Goal: Task Accomplishment & Management: Manage account settings

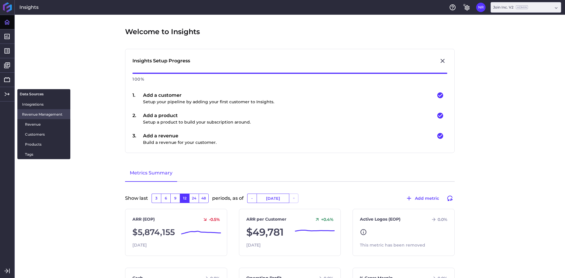
drag, startPoint x: 29, startPoint y: 123, endPoint x: 43, endPoint y: 119, distance: 14.8
click at [29, 123] on span "Revenue" at bounding box center [45, 124] width 41 height 6
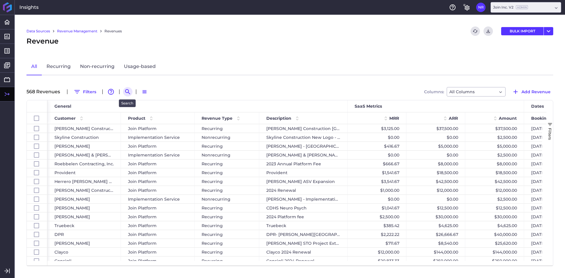
click at [123, 90] on button "Search by" at bounding box center [127, 91] width 9 height 9
click at [148, 90] on input at bounding box center [156, 91] width 47 height 9
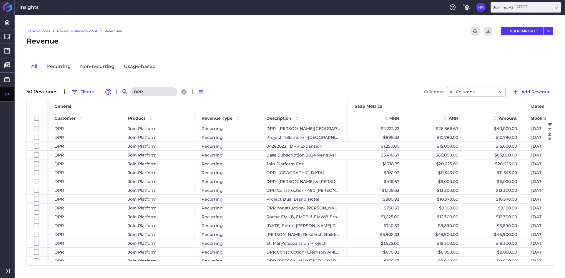
type input "DPR"
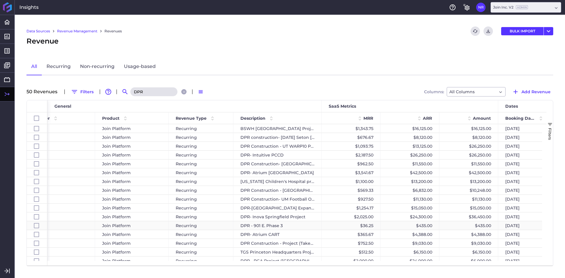
scroll to position [265, 0]
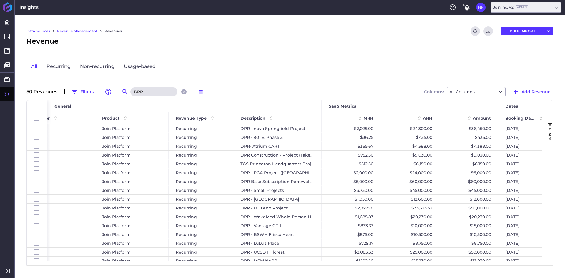
click at [280, 57] on div "Data Sources Revenue Management Revenues Refresh table data Download CSV BULK I…" at bounding box center [290, 147] width 551 height 264
click at [289, 198] on div "DPR - [GEOGRAPHIC_DATA]" at bounding box center [278, 199] width 88 height 9
checkbox input "false"
checkbox input "true"
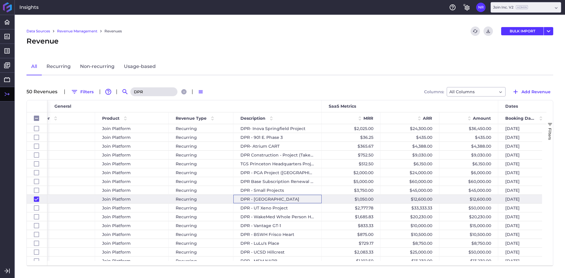
checkbox input "false"
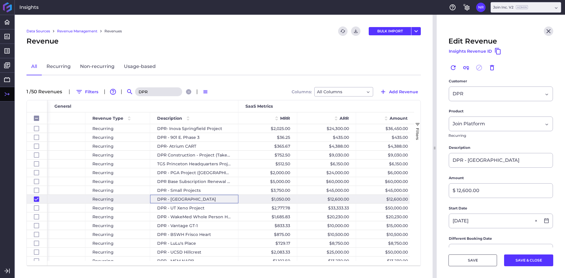
scroll to position [0, 157]
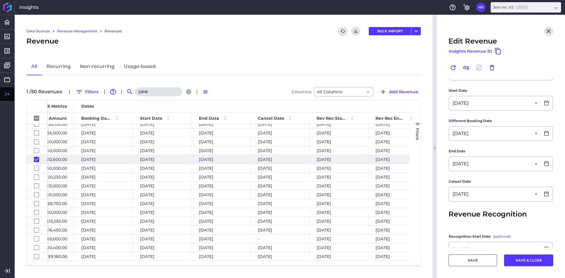
click at [151, 92] on input "DPR" at bounding box center [158, 91] width 47 height 9
type input "m"
checkbox input "false"
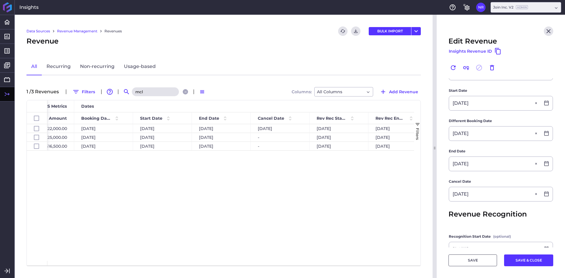
type input "mcl"
click at [184, 191] on div "$16,500.00 $16,500.00 [DATE] [DATE] [DATE] - [DATE] [DATE] - $22,000.00 $22,000…" at bounding box center [230, 192] width 367 height 137
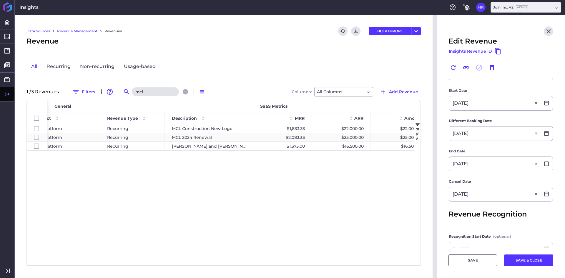
click at [231, 138] on div "MCL 2024 Renewal" at bounding box center [209, 137] width 88 height 9
checkbox input "false"
checkbox input "true"
checkbox input "false"
type input "MCL 2024 Renewal"
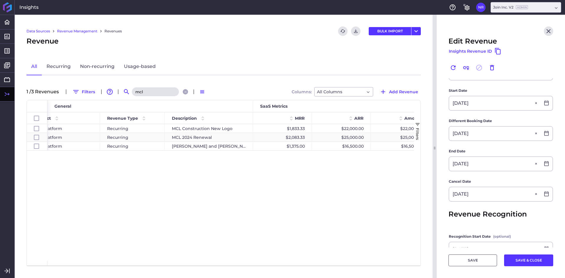
type input "$ 25,000.00"
type input "[DATE]"
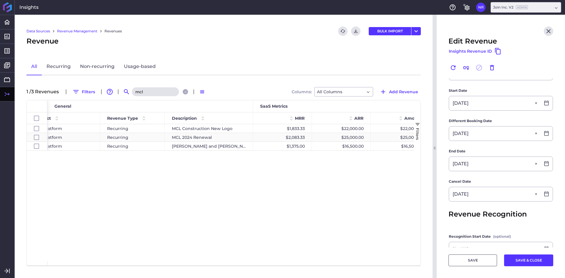
type input "[DATE]"
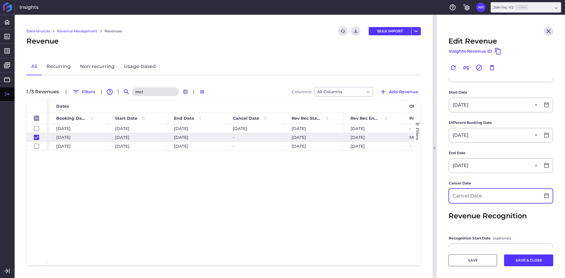
click at [479, 195] on input at bounding box center [494, 196] width 91 height 14
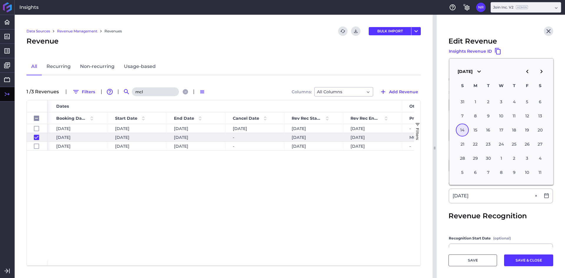
type input "[DATE]"
click at [459, 211] on form "Previous Revenue MCL Construction New Logo Unlink this revenue Customer MCL Con…" at bounding box center [501, 122] width 105 height 382
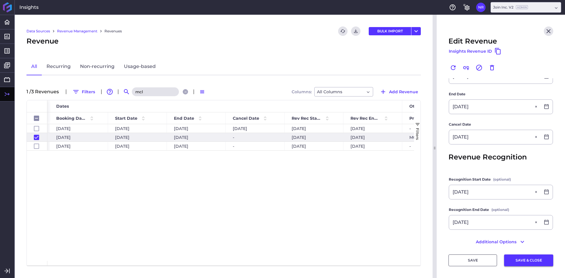
click at [527, 262] on button "SAVE & CLOSE" at bounding box center [528, 261] width 49 height 12
checkbox input "false"
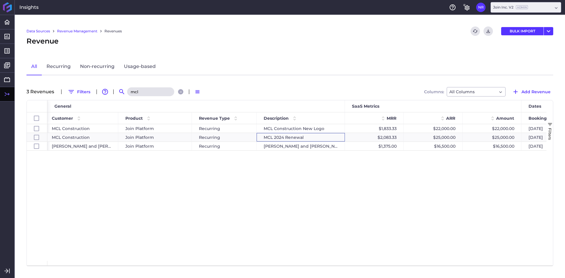
scroll to position [0, 0]
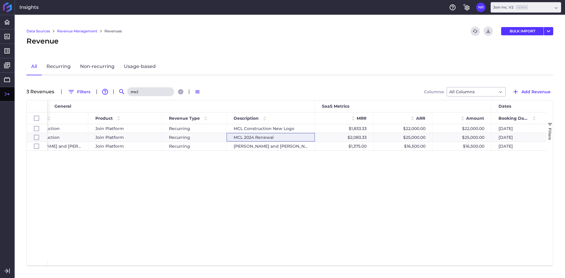
click at [144, 91] on input "mcl" at bounding box center [150, 91] width 47 height 9
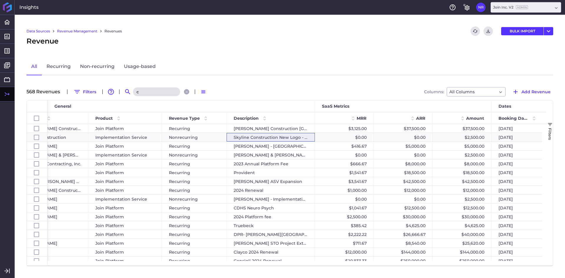
click at [159, 90] on input "c" at bounding box center [156, 91] width 47 height 9
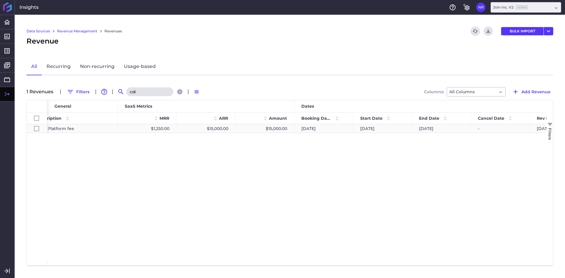
type input "cdi"
click at [496, 130] on div "-" at bounding box center [500, 128] width 59 height 9
checkbox input "true"
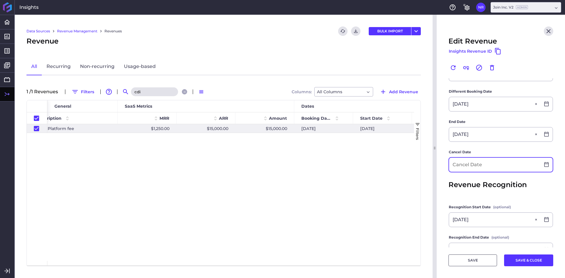
click at [490, 169] on input at bounding box center [494, 165] width 91 height 14
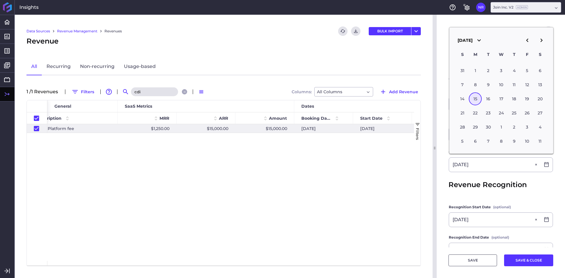
type input "[DATE]"
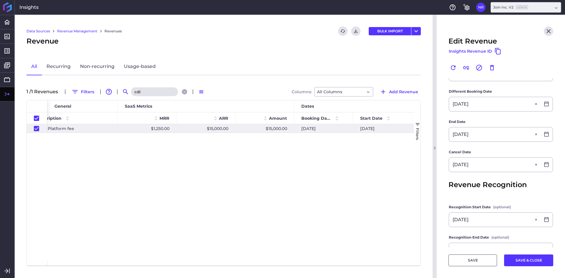
click at [443, 159] on main "Customer CDI Contractors CDI Contractors Product Join Platform Join Platform Re…" at bounding box center [501, 106] width 128 height 351
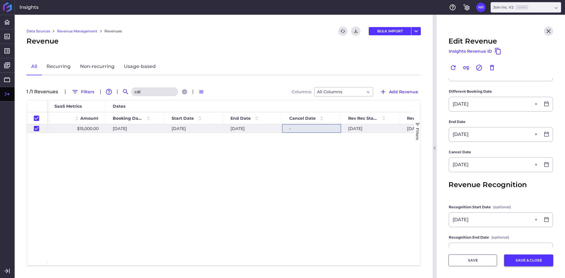
click at [533, 263] on button "SAVE & CLOSE" at bounding box center [528, 261] width 49 height 12
checkbox input "false"
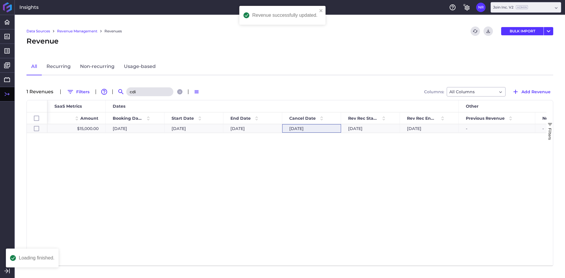
click at [142, 92] on input "cdi" at bounding box center [149, 91] width 47 height 9
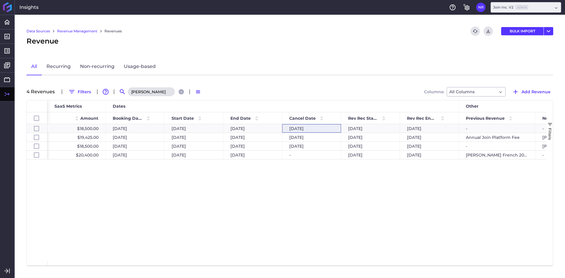
type input "[PERSON_NAME]"
click at [285, 176] on div "$18,500.00 $18,500.00 [DATE] [DATE] [DATE] [DATE] [DATE] [DATE] - - $19,425.00 …" at bounding box center [296, 192] width 499 height 137
click at [322, 115] on span at bounding box center [321, 118] width 7 height 7
click at [257, 119] on span at bounding box center [256, 118] width 7 height 7
click at [302, 156] on div "-" at bounding box center [311, 155] width 59 height 9
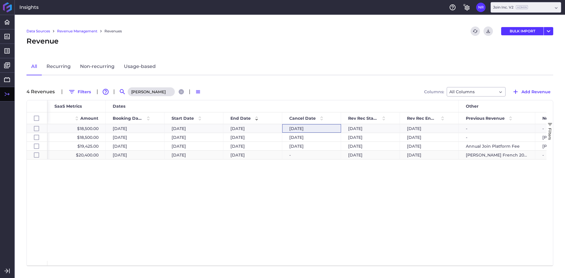
checkbox input "false"
checkbox input "true"
checkbox input "false"
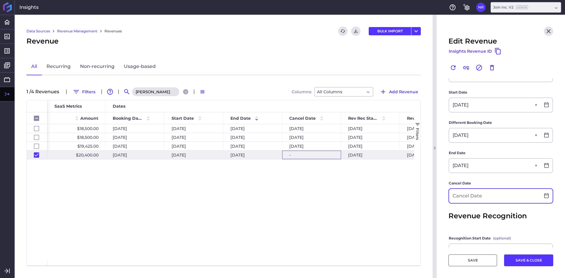
click at [476, 194] on input at bounding box center [494, 196] width 91 height 14
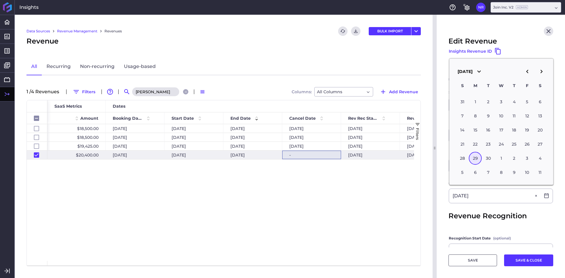
type input "[DATE]"
click at [474, 206] on form "Previous Revenue [PERSON_NAME] French 2023 Renewal Unlink this revenue Customer…" at bounding box center [501, 122] width 105 height 382
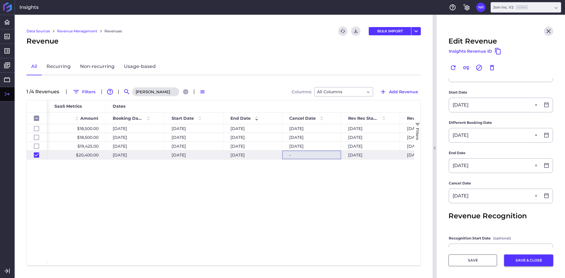
click at [521, 260] on button "SAVE & CLOSE" at bounding box center [528, 261] width 49 height 12
checkbox input "false"
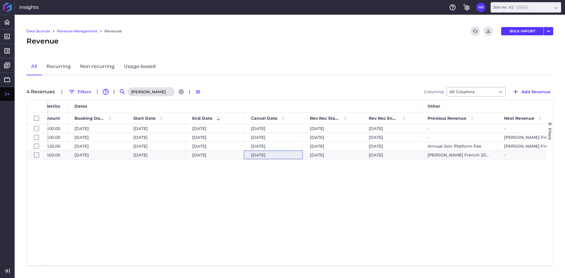
scroll to position [0, 510]
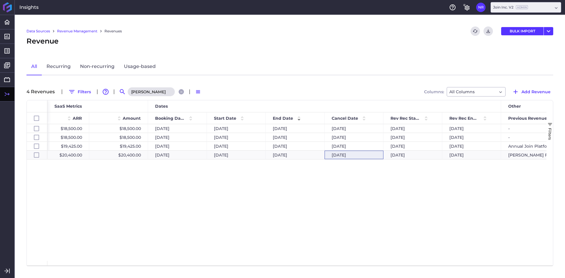
click at [154, 89] on input "[PERSON_NAME]" at bounding box center [151, 91] width 47 height 9
click at [153, 89] on input "[PERSON_NAME]" at bounding box center [151, 91] width 47 height 9
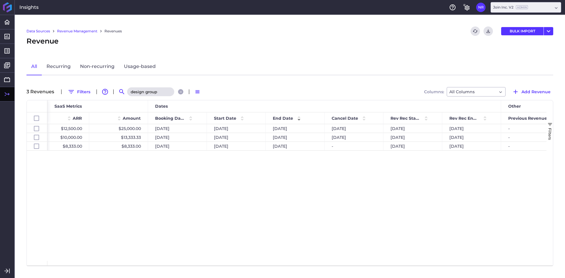
type input "design group"
click at [232, 222] on div "$1,041.67 $12,500.00 $25,000.00 [DATE] [DATE] [DATE] [DATE] [DATE] [DATE] - - $…" at bounding box center [296, 192] width 499 height 137
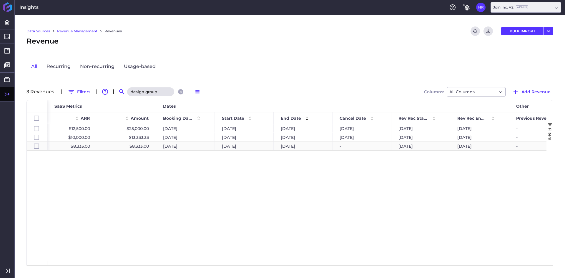
click at [362, 149] on div "-" at bounding box center [362, 146] width 59 height 9
checkbox input "false"
checkbox input "true"
checkbox input "false"
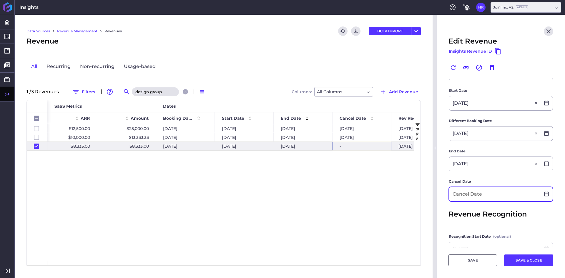
click at [456, 192] on input at bounding box center [494, 194] width 91 height 14
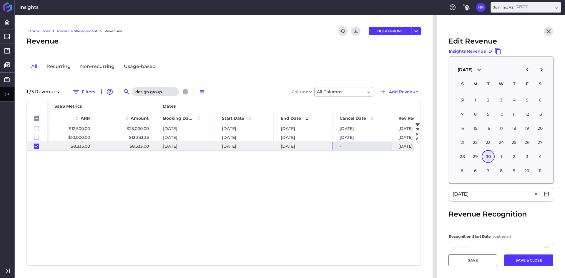
type input "[DATE]"
click at [448, 190] on main "Customer Design Group Facility Solutions Design Group Facility Solutions Produc…" at bounding box center [501, 136] width 128 height 351
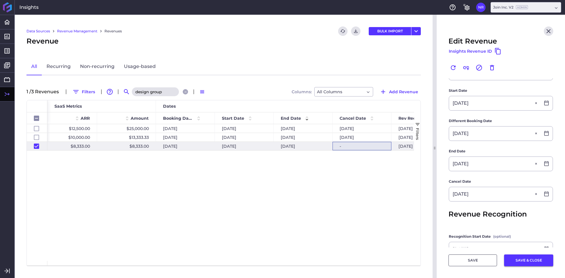
click at [521, 262] on button "SAVE & CLOSE" at bounding box center [528, 261] width 49 height 12
checkbox input "false"
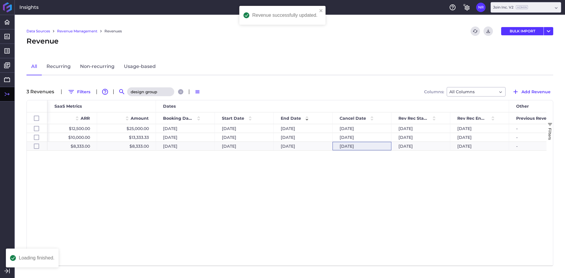
click at [340, 195] on div "$1,041.67 $12,500.00 $25,000.00 [DATE] [DATE] [DATE] [DATE] [DATE] [DATE] - - $…" at bounding box center [296, 192] width 499 height 137
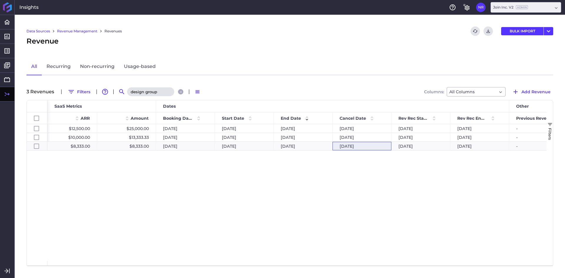
click at [159, 199] on div "$1,041.67 $12,500.00 $25,000.00 [DATE] [DATE] [DATE] [DATE] [DATE] [DATE] - - $…" at bounding box center [296, 192] width 499 height 137
click at [208, 39] on div "Revenue" at bounding box center [290, 41] width 527 height 11
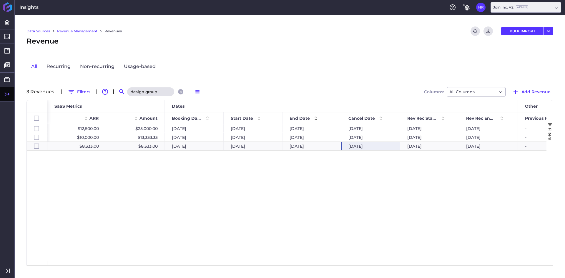
scroll to position [0, 362]
click at [183, 25] on div "Data Sources Revenue Management Revenues Refresh table data Download CSV BULK I…" at bounding box center [290, 147] width 551 height 264
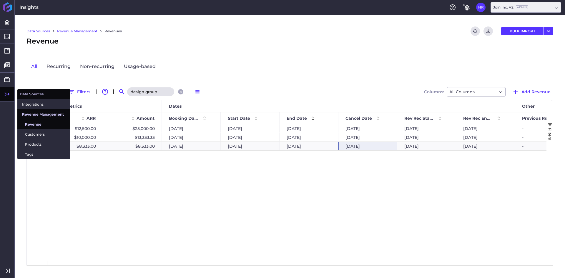
click at [5, 95] on icon at bounding box center [7, 94] width 7 height 7
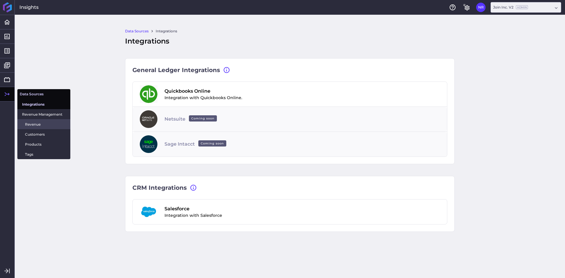
click at [36, 124] on span "Revenue" at bounding box center [45, 124] width 41 height 6
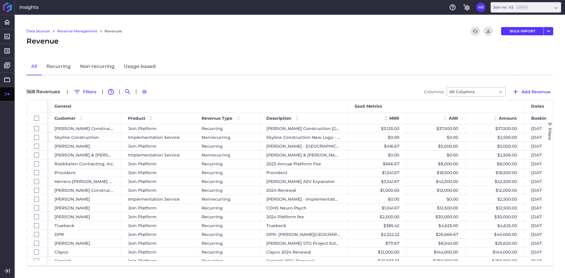
click at [283, 40] on div "Revenue" at bounding box center [290, 41] width 527 height 11
click at [128, 94] on icon "Search by" at bounding box center [127, 91] width 7 height 7
click at [145, 93] on input at bounding box center [156, 91] width 47 height 9
click at [7, 272] on icon at bounding box center [6, 271] width 4 height 5
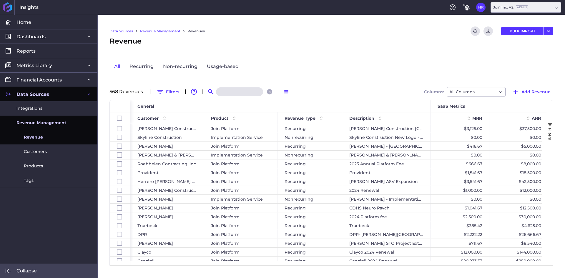
click at [81, 93] on link "Data Sources" at bounding box center [48, 94] width 97 height 14
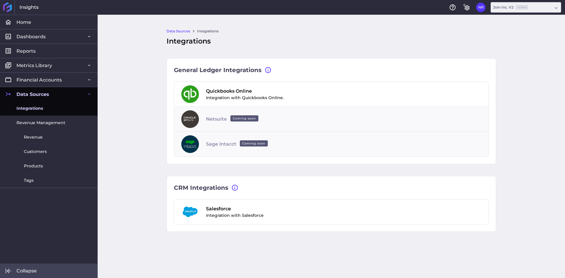
click at [32, 268] on span "Collapse" at bounding box center [26, 271] width 20 height 6
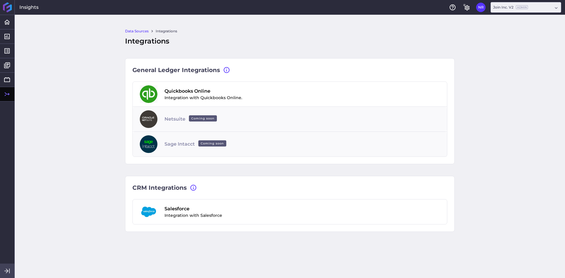
click at [10, 271] on icon at bounding box center [9, 271] width 1 height 5
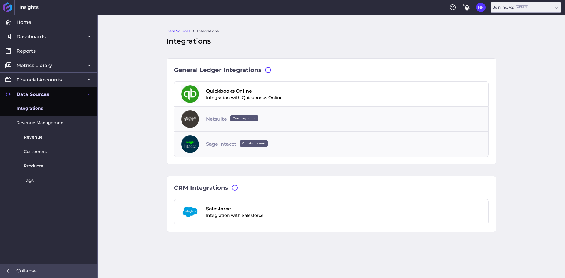
click at [10, 271] on icon at bounding box center [8, 271] width 7 height 7
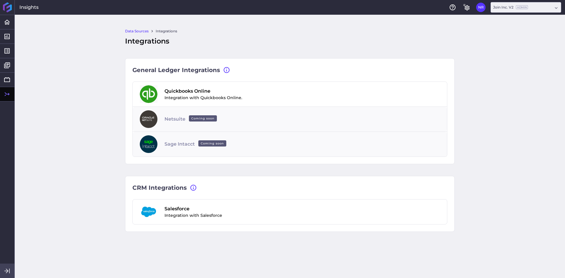
click at [10, 271] on icon at bounding box center [9, 271] width 1 height 5
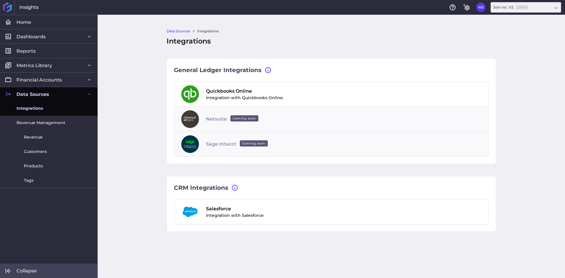
click at [10, 271] on icon at bounding box center [8, 271] width 7 height 7
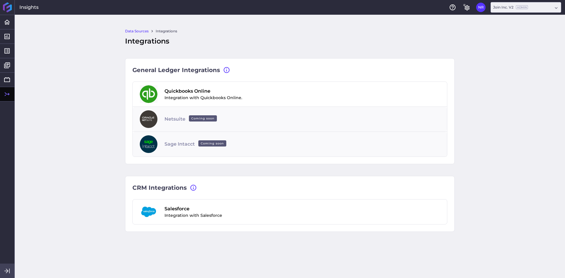
click at [10, 271] on icon at bounding box center [9, 271] width 1 height 5
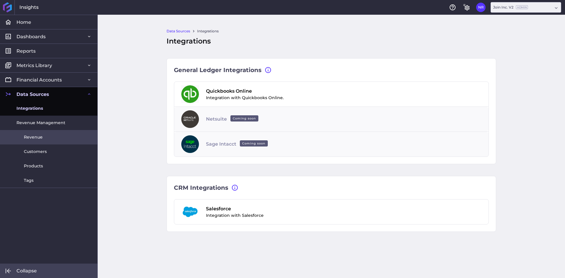
click at [36, 135] on span "Revenue" at bounding box center [33, 137] width 19 height 6
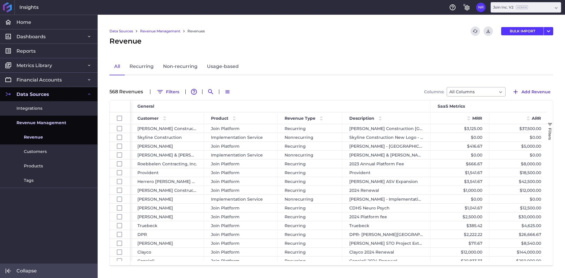
click at [12, 270] on link "Collapse" at bounding box center [48, 271] width 97 height 14
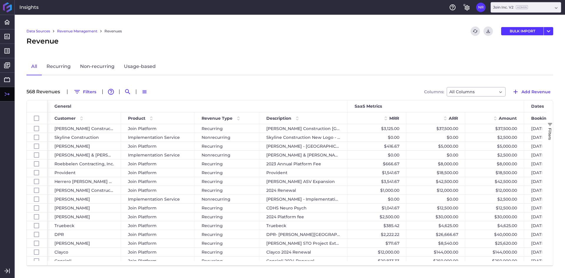
click at [244, 36] on div "Revenue" at bounding box center [290, 41] width 527 height 11
click at [130, 91] on icon "Search by" at bounding box center [127, 91] width 7 height 7
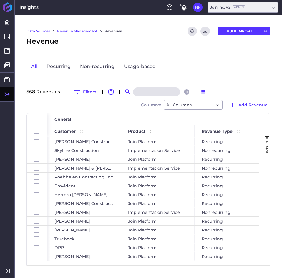
click at [153, 93] on input at bounding box center [156, 91] width 47 height 9
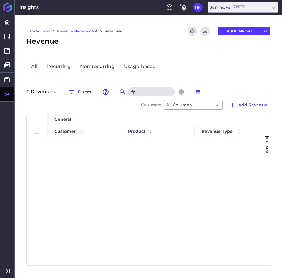
type input "f"
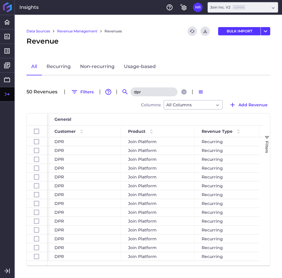
type input "dpr"
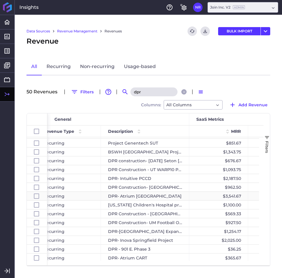
scroll to position [177, 0]
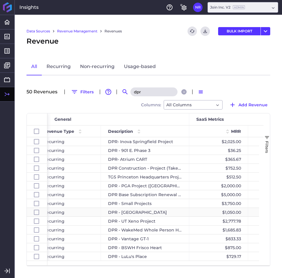
click at [153, 210] on div "DPR - [GEOGRAPHIC_DATA]" at bounding box center [145, 212] width 88 height 9
checkbox input "false"
checkbox input "true"
checkbox input "false"
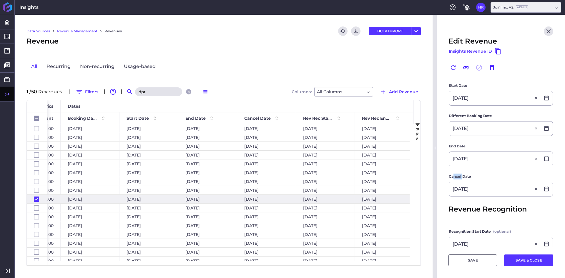
drag, startPoint x: 455, startPoint y: 174, endPoint x: 463, endPoint y: 174, distance: 8.3
click at [463, 174] on span "Cancel Date" at bounding box center [460, 177] width 22 height 6
click at [464, 175] on span "Cancel Date" at bounding box center [460, 177] width 22 height 6
click at [524, 269] on footer "SAVE SAVE & CLOSE" at bounding box center [501, 263] width 128 height 31
click at [528, 264] on button "SAVE & CLOSE" at bounding box center [528, 261] width 49 height 12
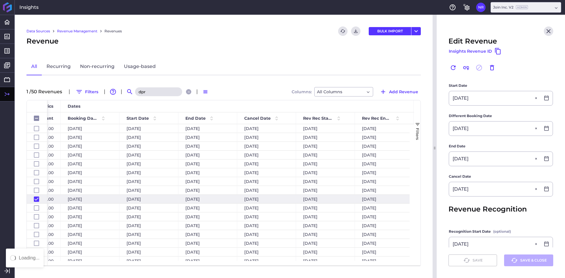
checkbox input "false"
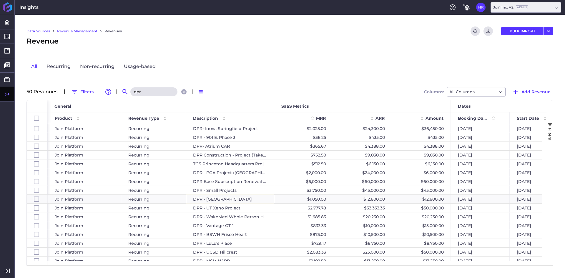
scroll to position [0, 96]
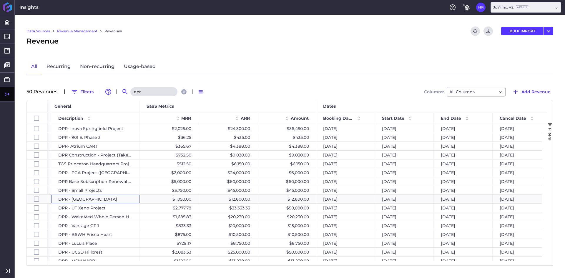
click at [271, 49] on div "Data Sources Revenue Management Revenues Refresh table data Download CSV BULK I…" at bounding box center [290, 147] width 551 height 264
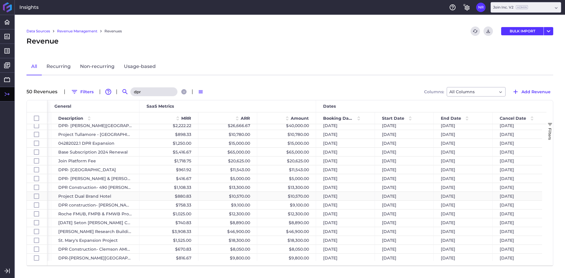
scroll to position [0, 0]
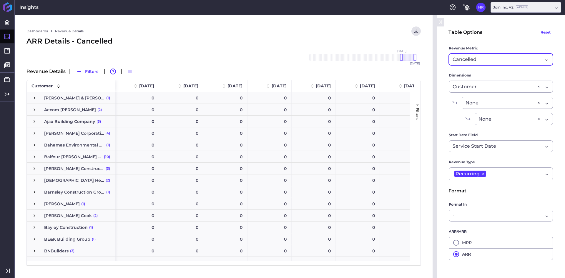
click at [461, 57] on span "Cancelled" at bounding box center [465, 59] width 24 height 7
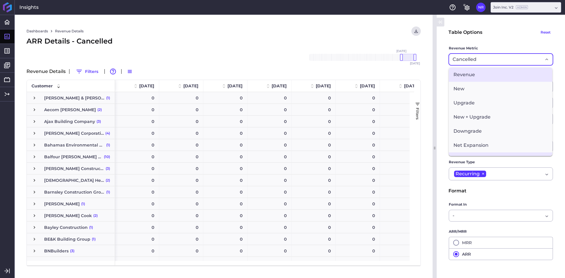
click at [468, 74] on span "Revenue" at bounding box center [501, 75] width 104 height 14
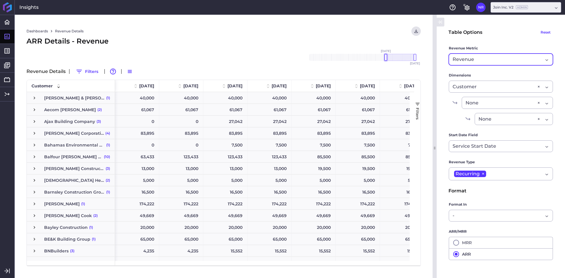
drag, startPoint x: 402, startPoint y: 56, endPoint x: 386, endPoint y: 59, distance: 15.9
click at [386, 59] on div at bounding box center [386, 57] width 3 height 7
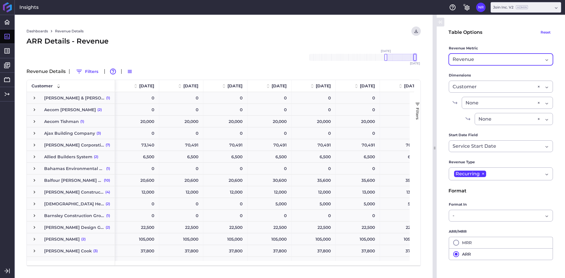
click at [417, 59] on div "Nov '18 Dec '18 Jan '19 Feb '19 Mar '19 Apr '19 May '19 Jun '19 Jul '19 Aug '19…" at bounding box center [362, 57] width 118 height 7
click at [300, 41] on div "ARR Details - Revenue" at bounding box center [224, 41] width 395 height 11
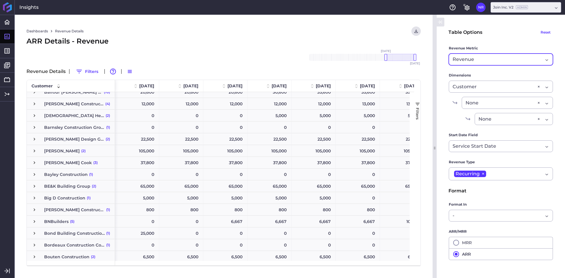
drag, startPoint x: 216, startPoint y: 38, endPoint x: 212, endPoint y: 39, distance: 4.2
click at [216, 38] on div "ARR Details - Revenue" at bounding box center [224, 41] width 395 height 11
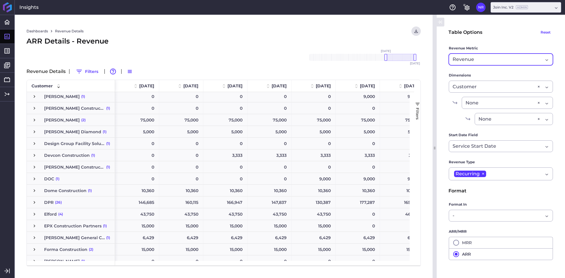
scroll to position [471, 0]
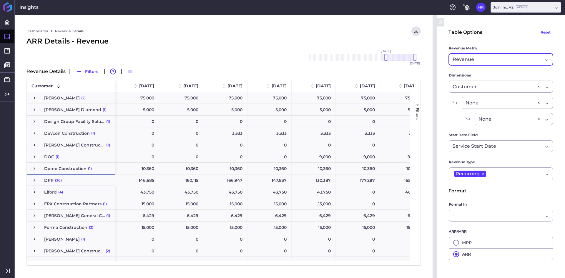
click at [32, 180] on div "DPR (26)" at bounding box center [71, 180] width 88 height 11
click at [33, 180] on span "Press SPACE to select this row." at bounding box center [34, 180] width 5 height 5
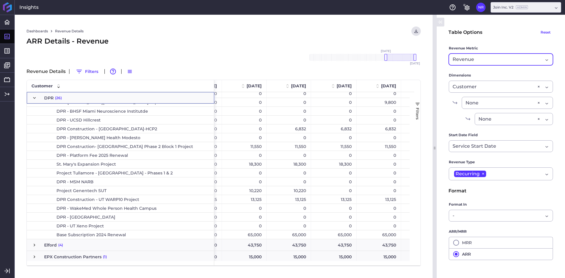
scroll to position [0, 0]
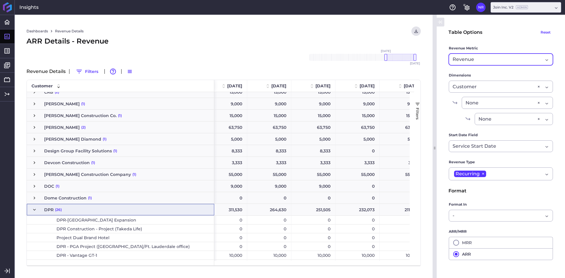
click at [34, 211] on span "Press SPACE to select this row." at bounding box center [34, 209] width 5 height 5
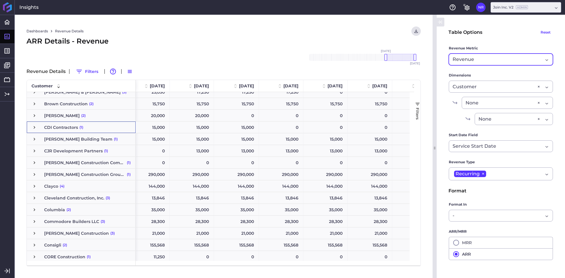
click at [36, 127] on span "Press SPACE to select this row." at bounding box center [34, 127] width 5 height 5
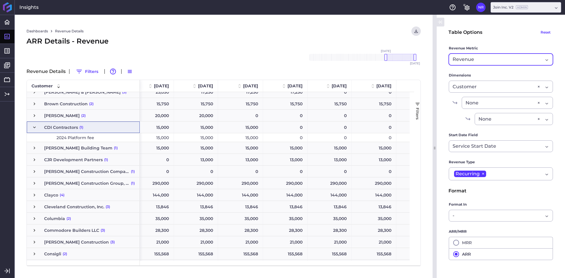
click at [184, 37] on div "ARR Details - Revenue" at bounding box center [224, 41] width 395 height 11
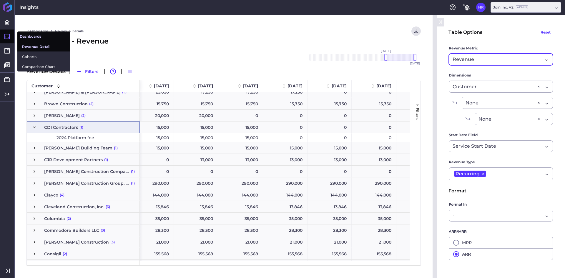
click at [42, 47] on span "Revenue Detail" at bounding box center [44, 47] width 44 height 6
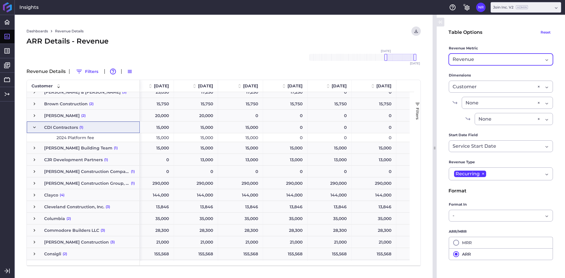
click at [216, 36] on div "ARR Details - Revenue" at bounding box center [224, 41] width 395 height 11
drag, startPoint x: 449, startPoint y: 47, endPoint x: 468, endPoint y: 46, distance: 18.9
click at [468, 46] on span "Revenue Metric" at bounding box center [463, 48] width 29 height 6
click at [472, 47] on span "Revenue Metric" at bounding box center [463, 48] width 29 height 6
drag, startPoint x: 469, startPoint y: 48, endPoint x: 478, endPoint y: 46, distance: 8.5
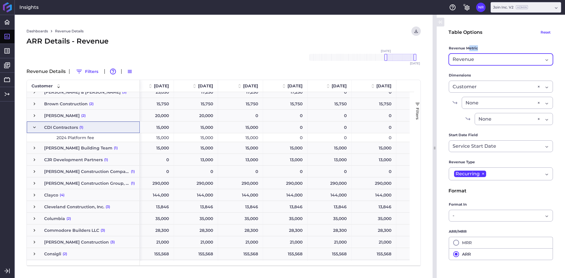
click at [478, 46] on span "Revenue Metric" at bounding box center [463, 48] width 29 height 6
click at [475, 46] on span "Revenue Metric" at bounding box center [463, 48] width 29 height 6
click at [470, 59] on span "Revenue" at bounding box center [463, 59] width 21 height 7
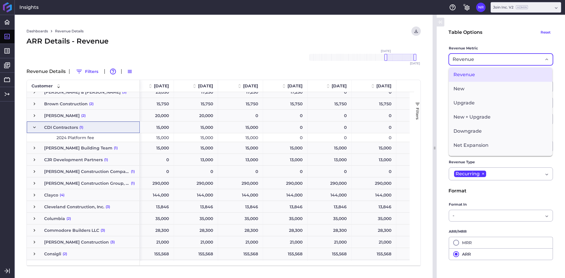
click at [468, 72] on span "Revenue" at bounding box center [501, 75] width 104 height 14
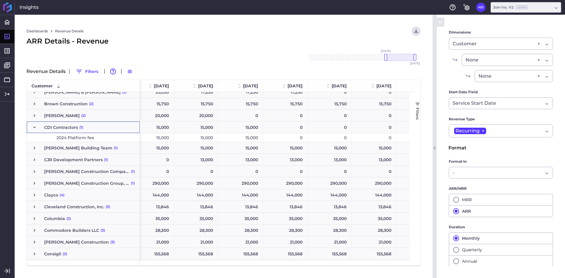
scroll to position [44, 0]
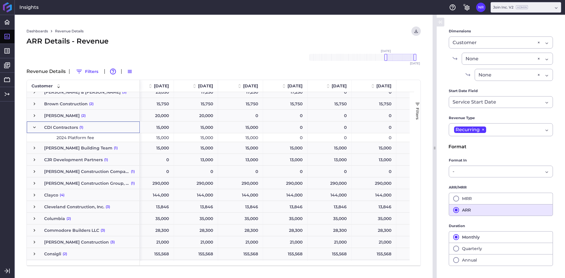
click at [461, 210] on button "ARR" at bounding box center [501, 210] width 104 height 12
click at [463, 210] on button "ARR" at bounding box center [501, 210] width 104 height 12
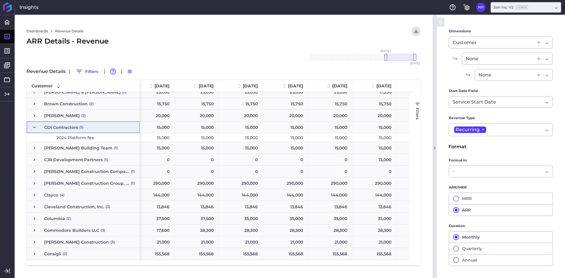
scroll to position [0, 561]
click at [35, 126] on span "Press SPACE to select this row." at bounding box center [34, 127] width 5 height 5
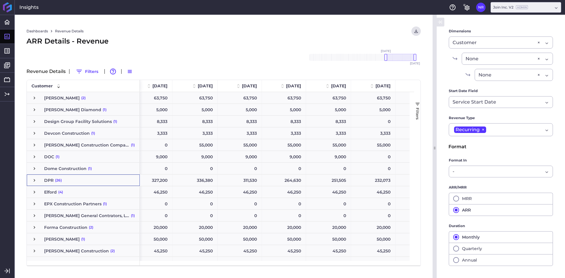
click at [40, 183] on span "DPR (26)" at bounding box center [83, 180] width 103 height 11
click at [35, 181] on span "Press SPACE to select this row." at bounding box center [34, 180] width 5 height 5
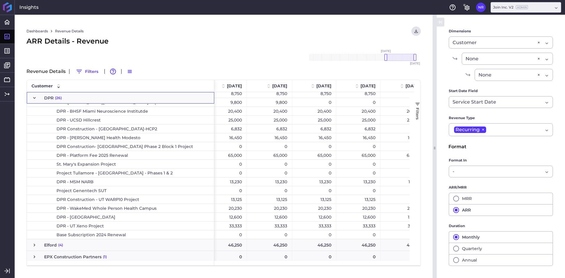
click at [100, 215] on span "DPR - [GEOGRAPHIC_DATA]" at bounding box center [126, 217] width 165 height 8
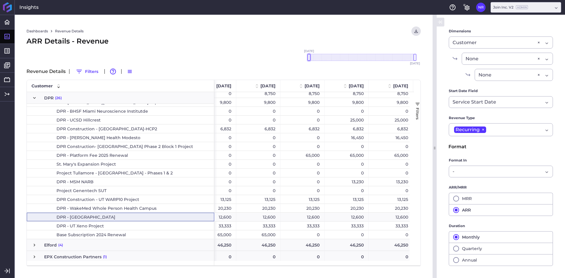
drag, startPoint x: 386, startPoint y: 58, endPoint x: 306, endPoint y: 62, distance: 79.6
click at [306, 62] on div "Nov '18 Dec '18 Jan '19 Feb '19 Mar '19 Apr '19 May '19 Jun '19 Jul '19 Aug '19…" at bounding box center [362, 57] width 118 height 19
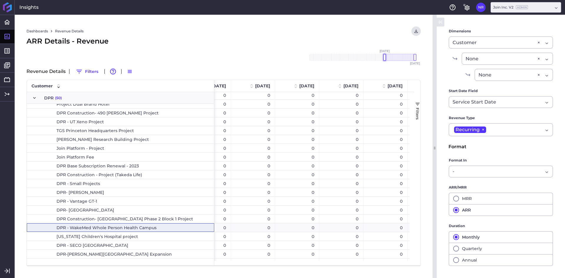
click at [385, 59] on div at bounding box center [384, 57] width 3 height 7
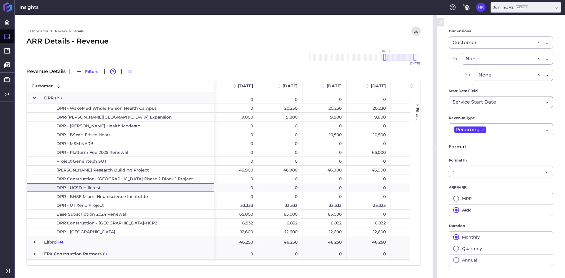
click at [104, 234] on span "DPR - [GEOGRAPHIC_DATA]" at bounding box center [126, 232] width 165 height 8
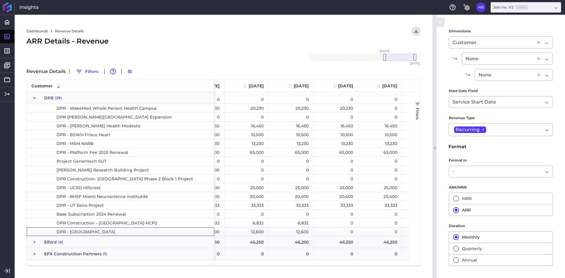
click at [350, 233] on div "0" at bounding box center [336, 232] width 44 height 9
click at [36, 98] on span "Press SPACE to select this row." at bounding box center [34, 97] width 5 height 5
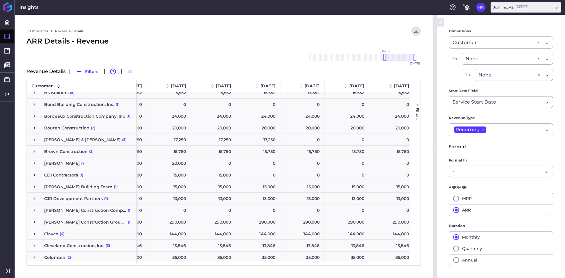
scroll to position [200, 0]
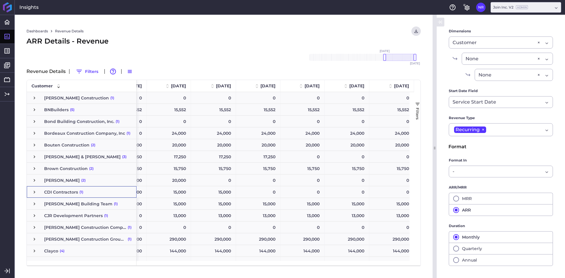
click at [34, 191] on span "Press SPACE to select this row." at bounding box center [34, 192] width 5 height 5
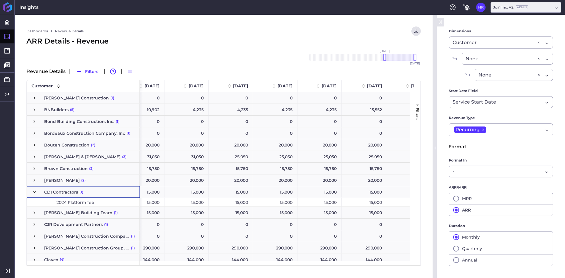
scroll to position [0, 496]
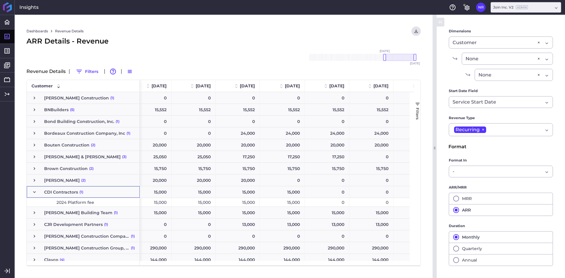
click at [37, 192] on span "CDI Contractors (1)" at bounding box center [83, 192] width 103 height 11
click at [35, 192] on span "Press SPACE to select this row." at bounding box center [34, 192] width 5 height 5
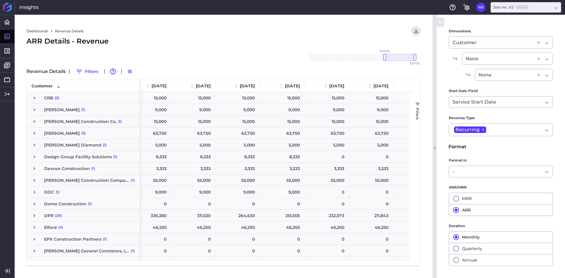
scroll to position [436, 0]
click at [32, 153] on span "Press SPACE to select this row." at bounding box center [34, 156] width 5 height 11
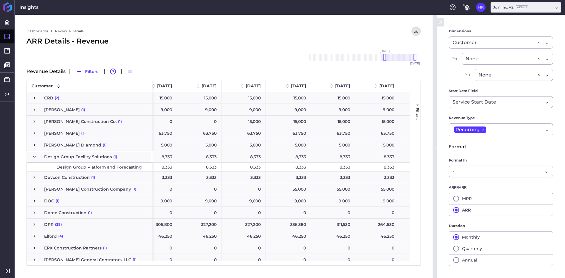
scroll to position [0, 563]
